Goal: Entertainment & Leisure: Consume media (video, audio)

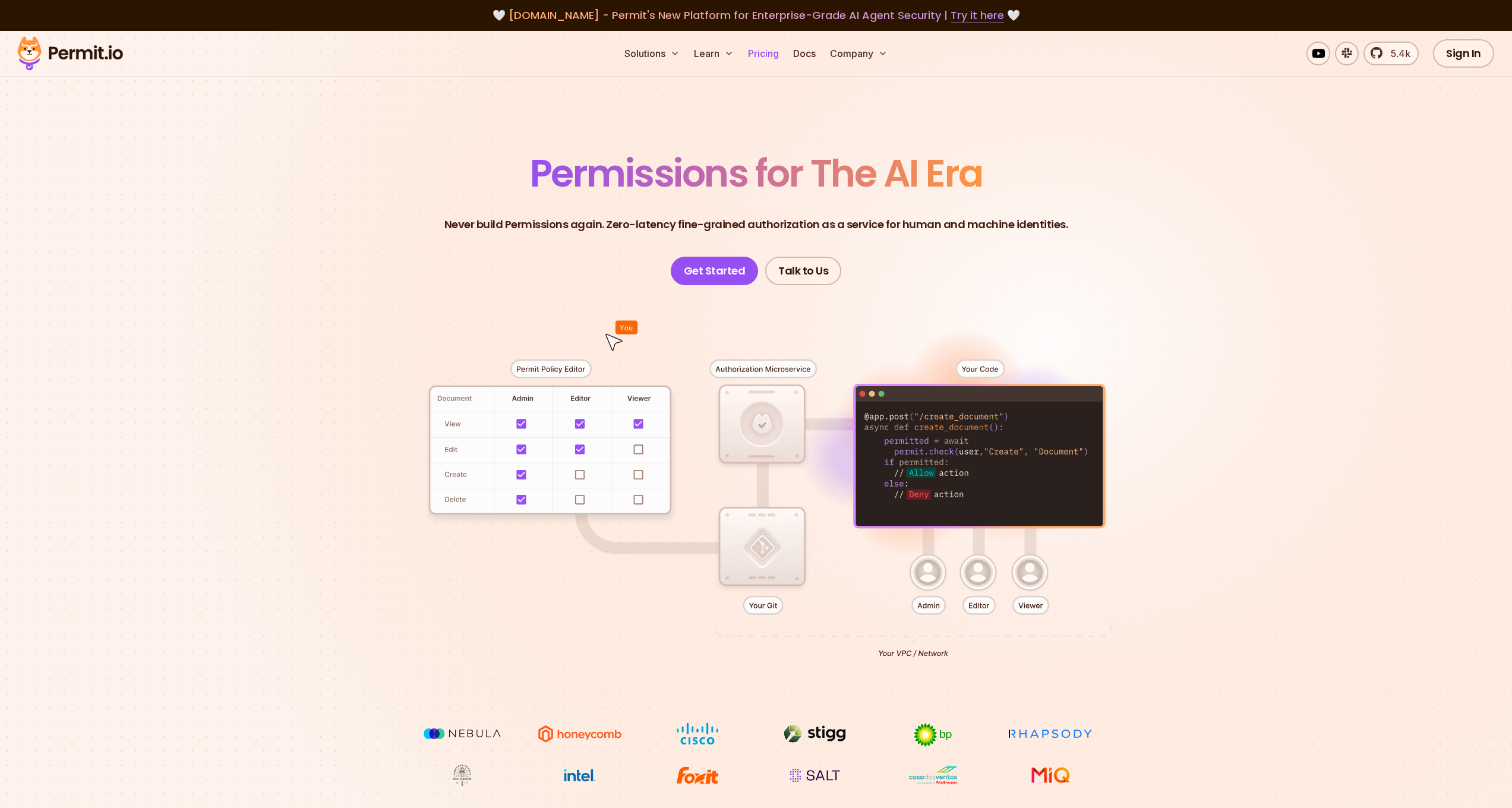
click at [764, 54] on link "Pricing" at bounding box center [764, 53] width 41 height 24
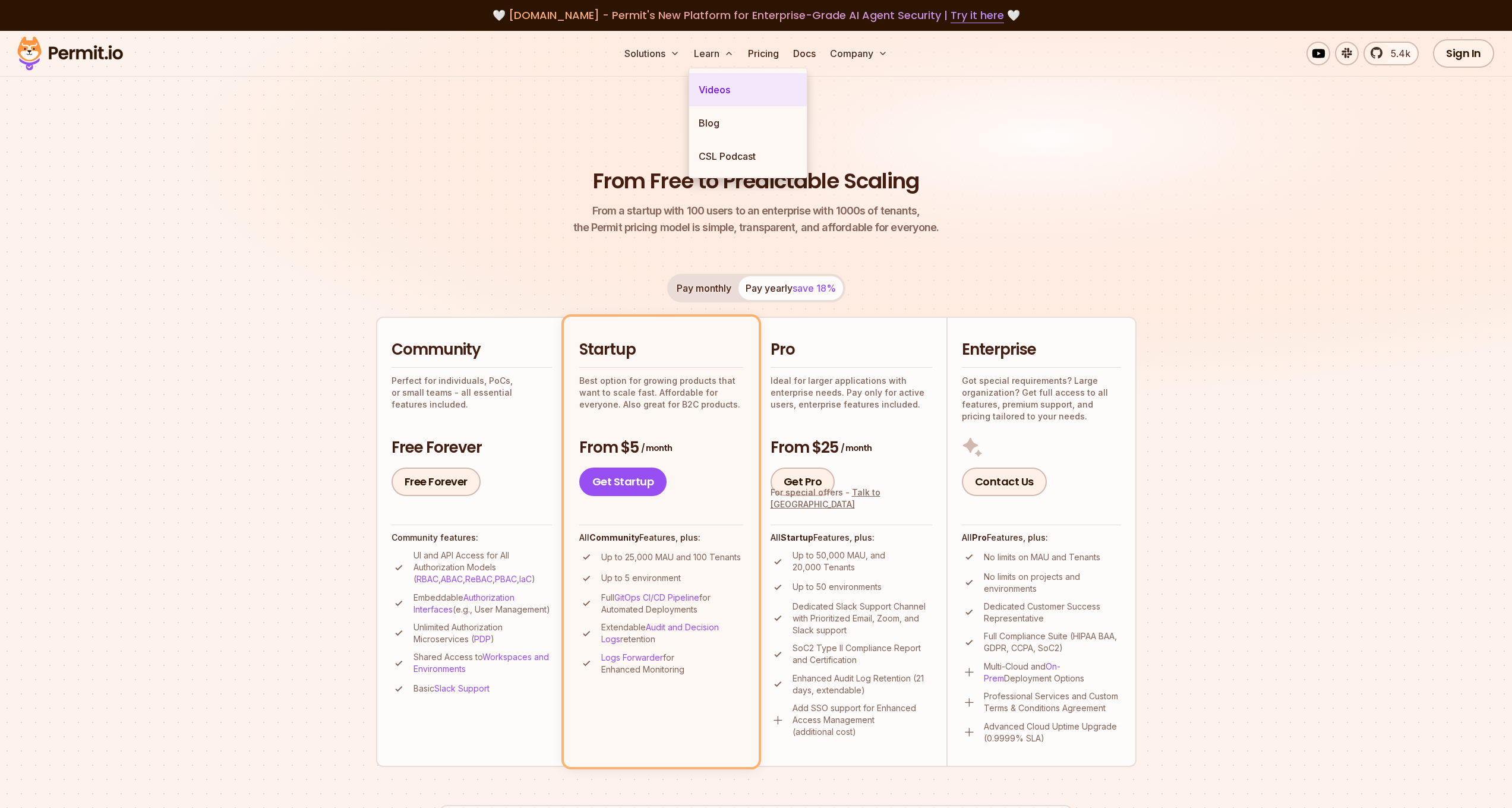
click at [716, 98] on link "Videos" at bounding box center [748, 90] width 117 height 33
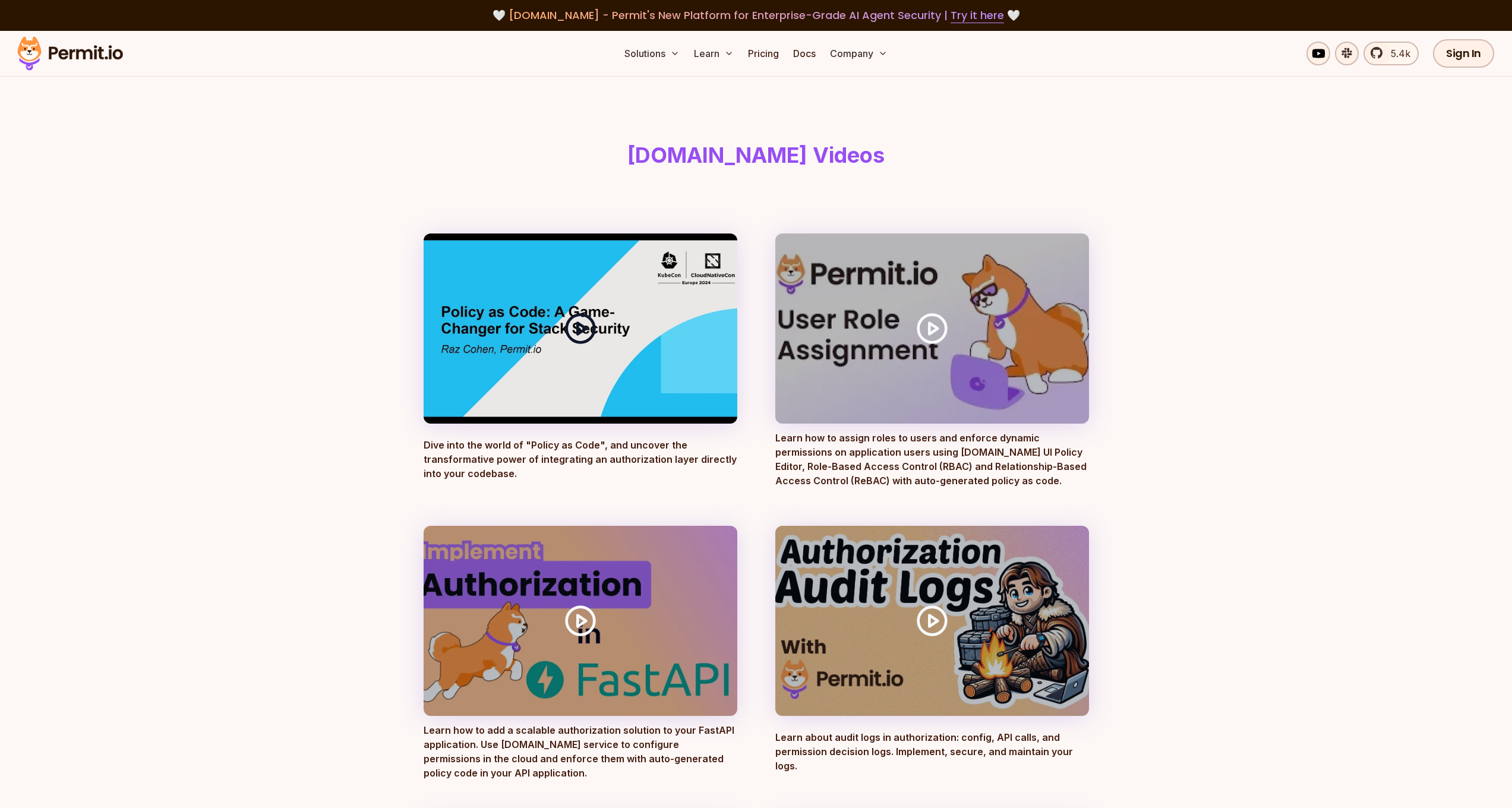
click at [584, 327] on polygon at bounding box center [581, 328] width 8 height 11
click at [575, 330] on icon at bounding box center [580, 329] width 33 height 33
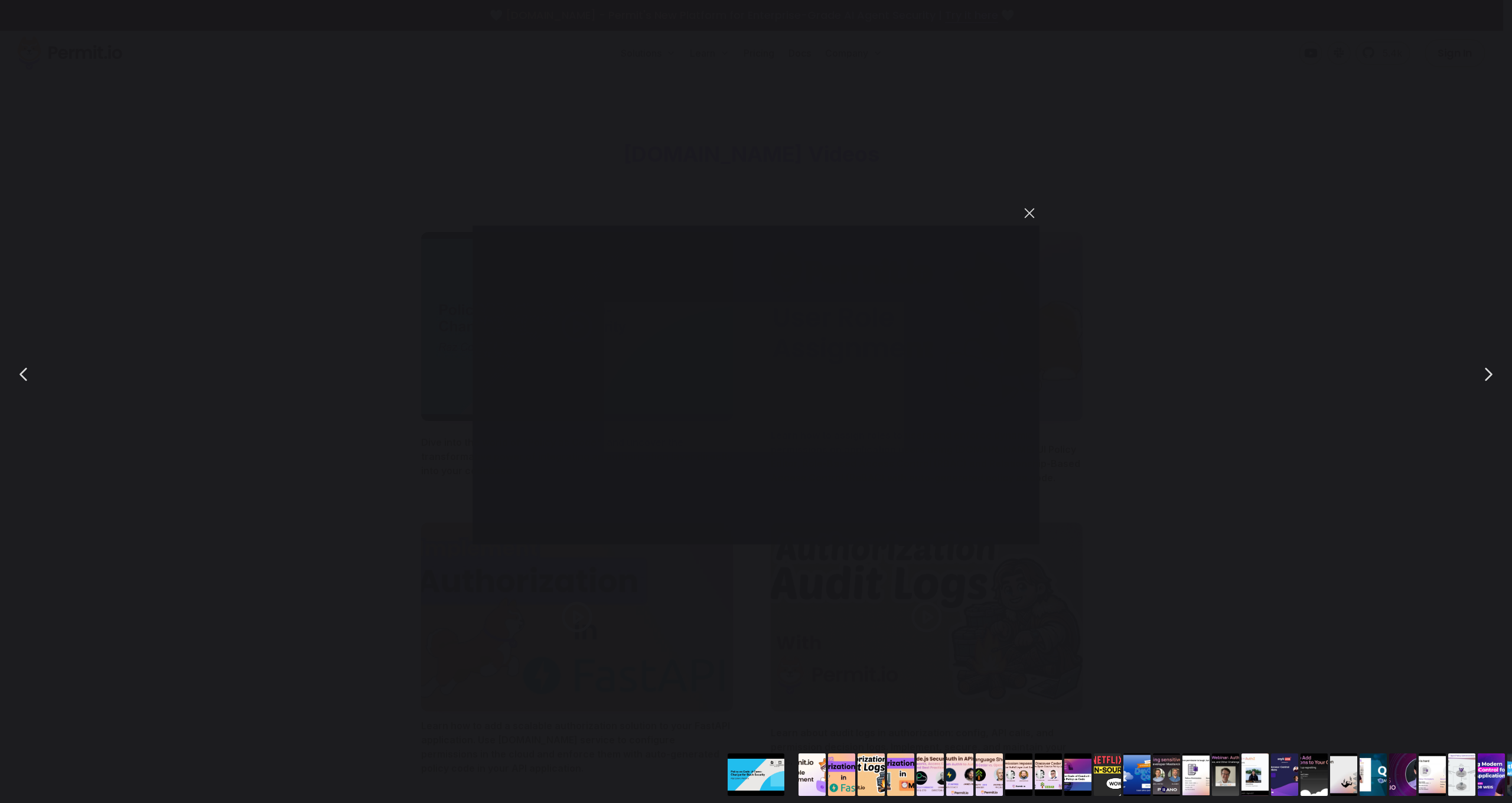
click at [1030, 208] on button "You can close this modal content with the ESC key" at bounding box center [1029, 213] width 20 height 20
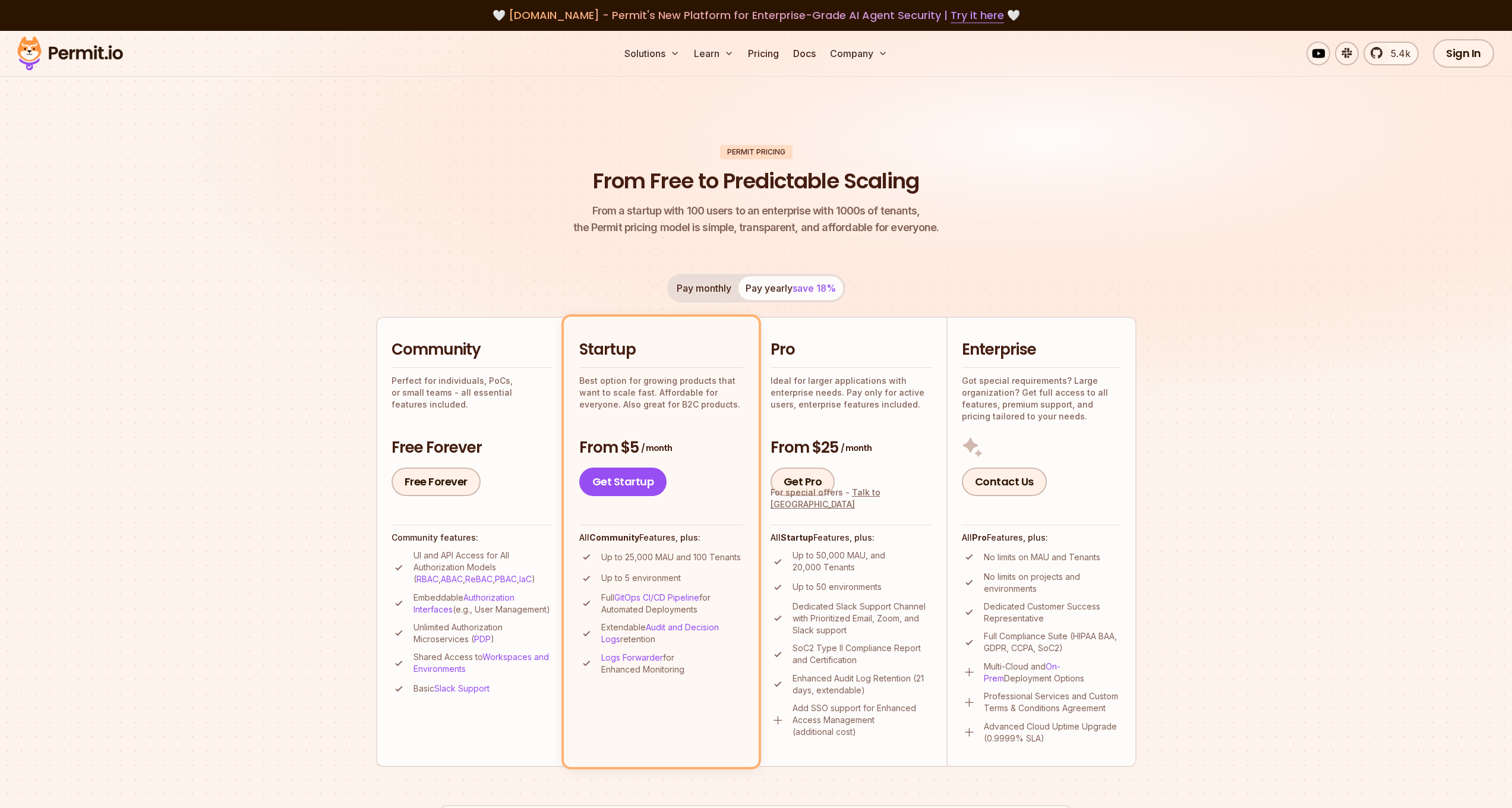
click at [482, 342] on h2 "Community" at bounding box center [471, 350] width 160 height 21
click at [812, 58] on link "Docs" at bounding box center [804, 53] width 32 height 24
